Goal: Information Seeking & Learning: Learn about a topic

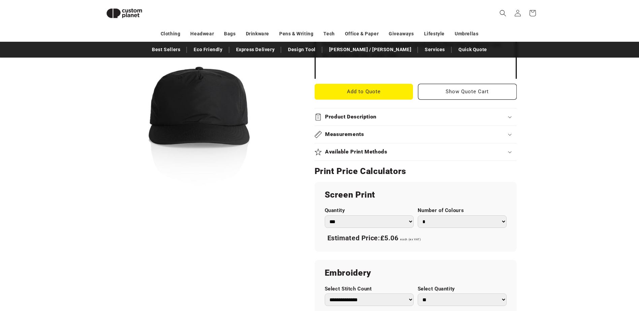
drag, startPoint x: 226, startPoint y: 81, endPoint x: 254, endPoint y: 100, distance: 34.0
click at [101, 207] on button "Open media 1 in modal" at bounding box center [101, 207] width 0 height 0
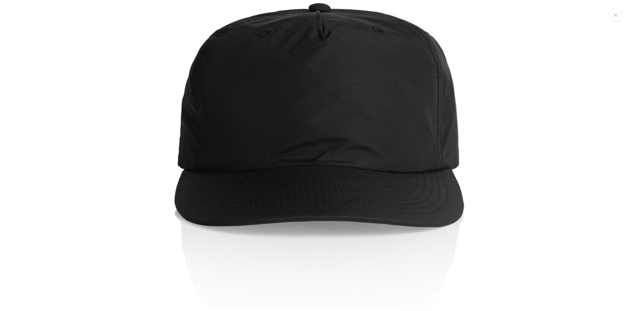
scroll to position [141, 0]
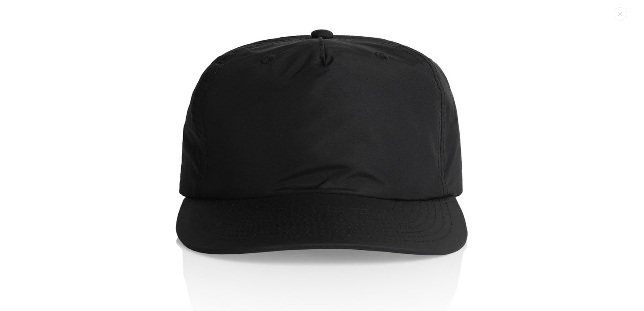
click at [490, 146] on img "Media gallery" at bounding box center [322, 150] width 570 height 570
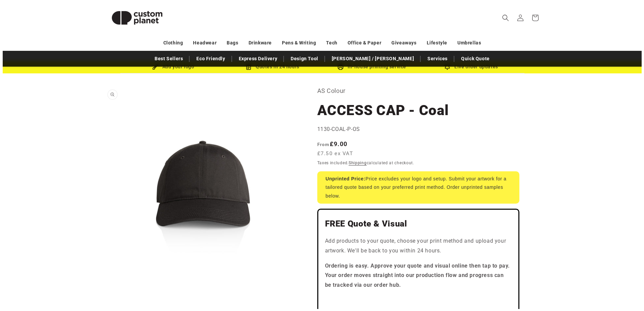
scroll to position [34, 0]
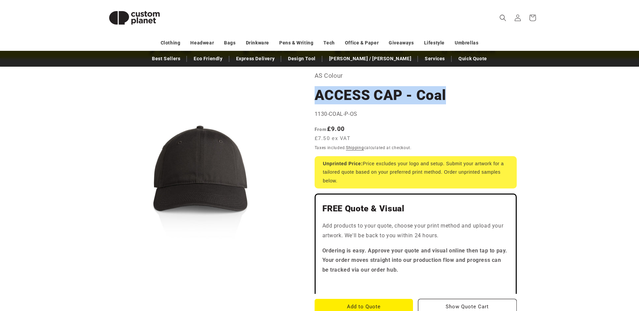
drag, startPoint x: 315, startPoint y: 98, endPoint x: 470, endPoint y: 92, distance: 154.4
click at [470, 92] on h1 "ACCESS CAP - Coal" at bounding box center [416, 95] width 202 height 18
copy h1 "ACCESS CAP - Coal"
click at [101, 267] on button "Open media 1 in modal" at bounding box center [101, 267] width 0 height 0
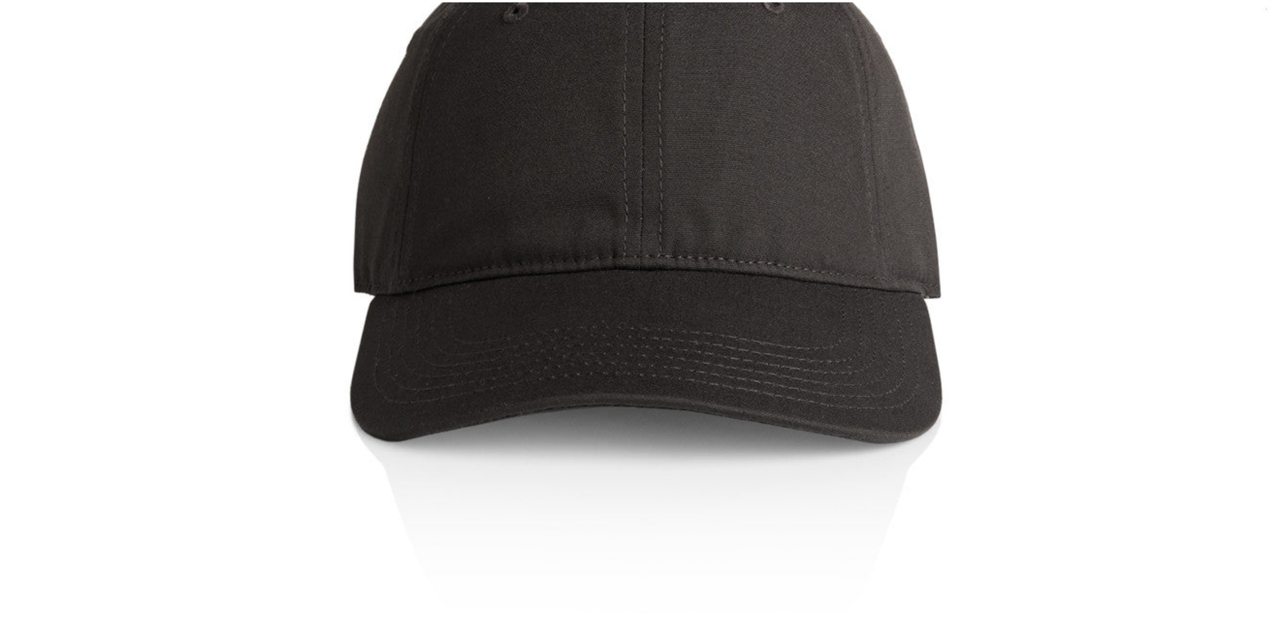
scroll to position [815, 0]
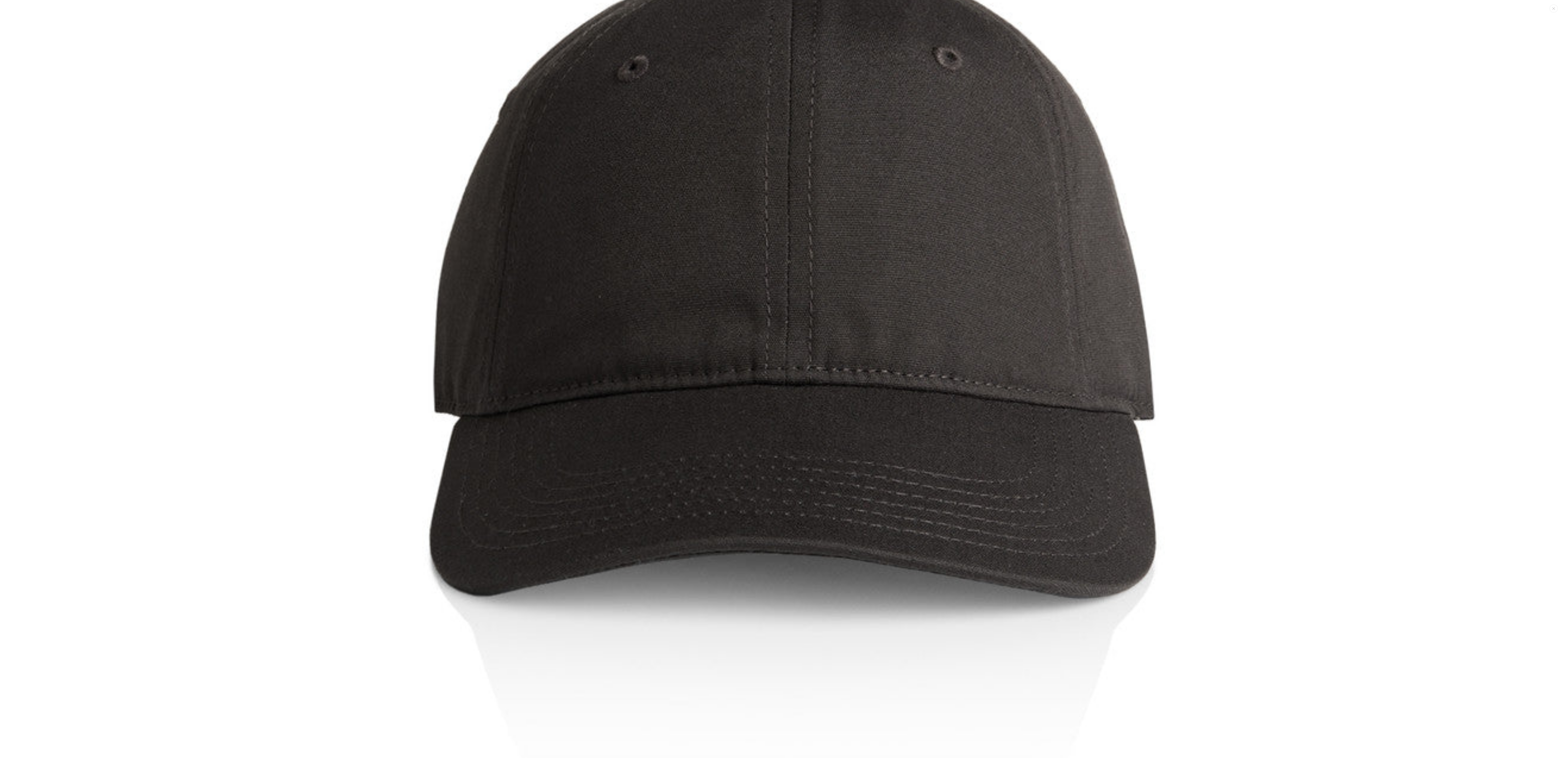
click at [389, 189] on img "Media gallery" at bounding box center [784, 270] width 1523 height 1523
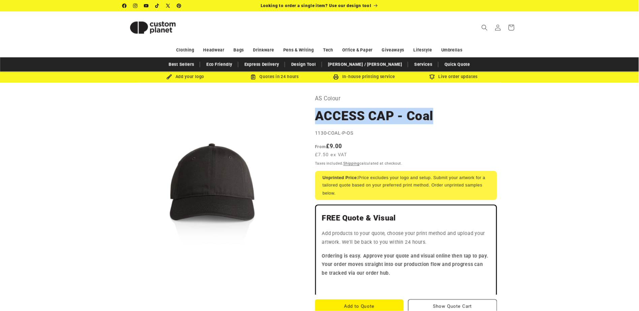
scroll to position [260, 0]
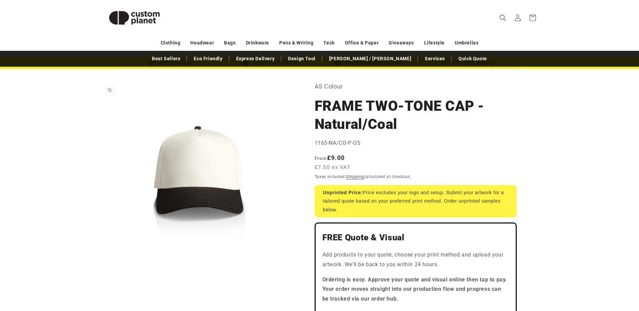
scroll to position [34, 0]
